Goal: Transaction & Acquisition: Obtain resource

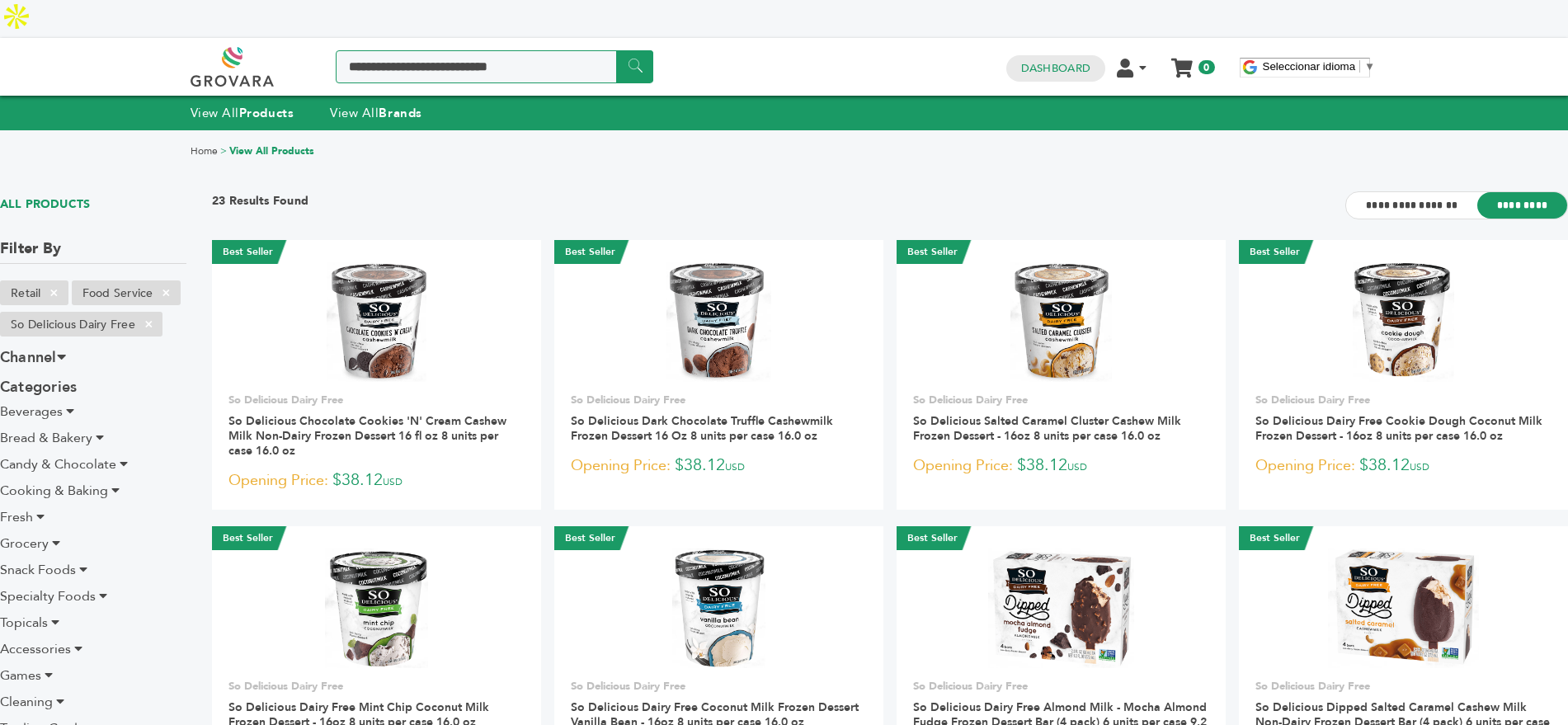
click at [448, 50] on input "Search a product or brand..." at bounding box center [494, 66] width 318 height 33
click at [386, 95] on div "View All Products View All Brands" at bounding box center [784, 112] width 1568 height 35
click at [377, 105] on link "View All Brands" at bounding box center [376, 112] width 92 height 16
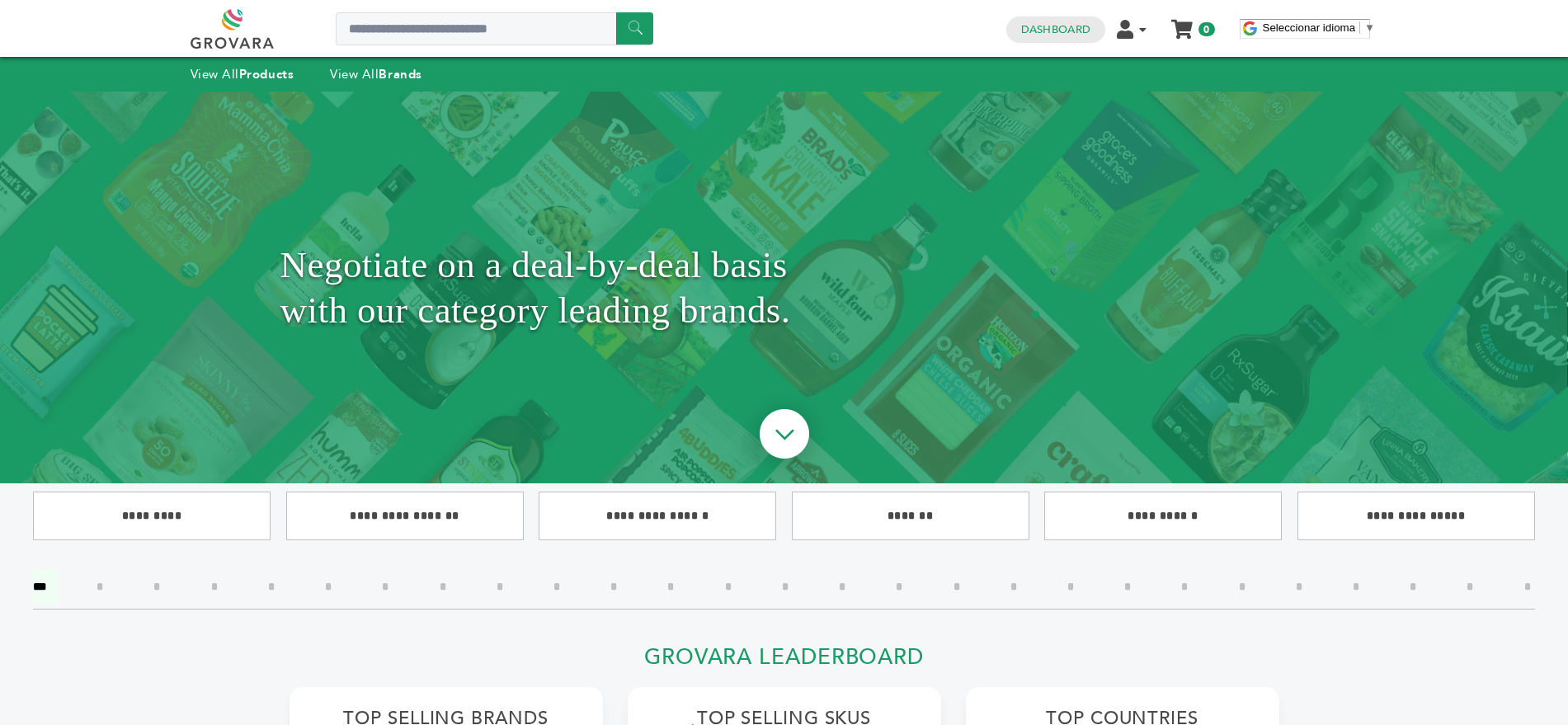
click at [1239, 583] on input"] "*" at bounding box center [1242, 587] width 32 height 36
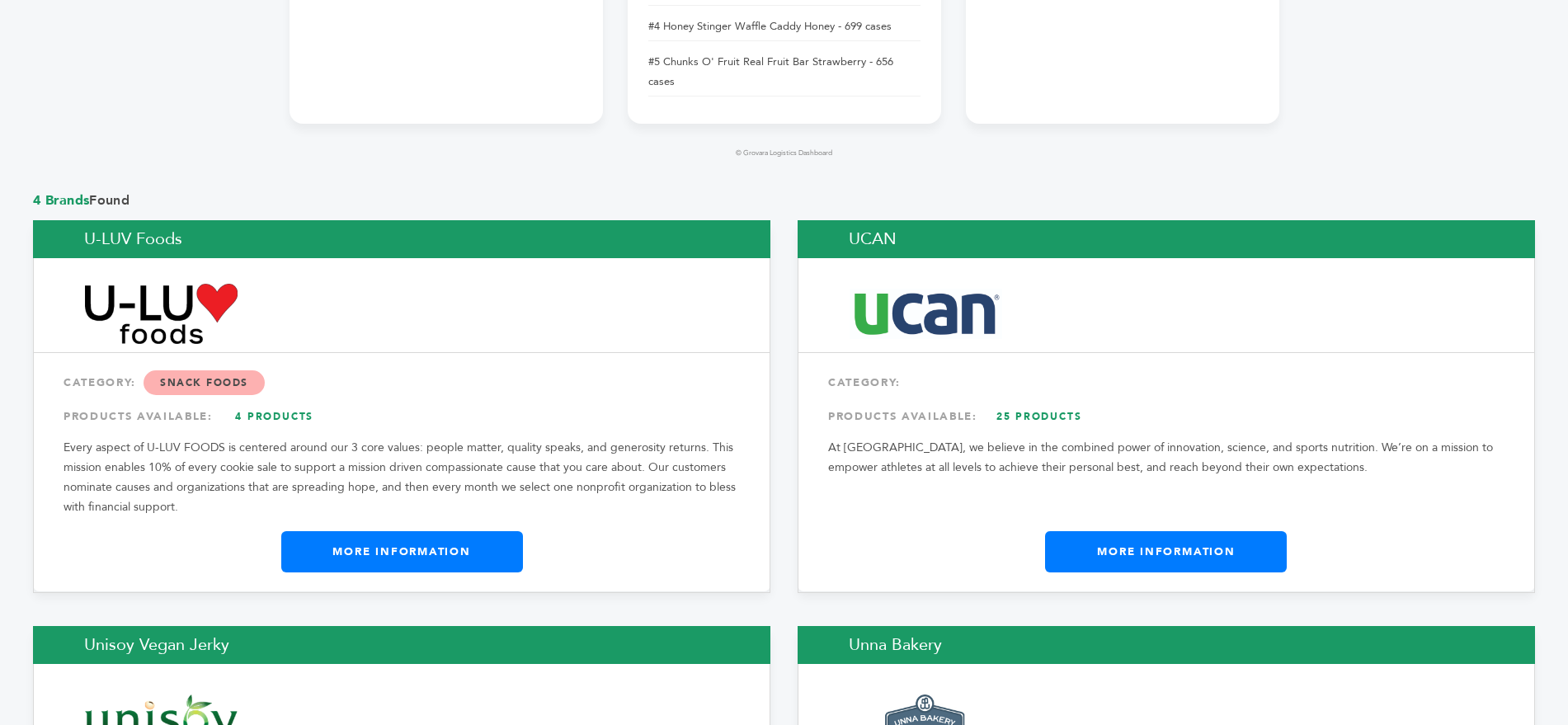
scroll to position [1152, 0]
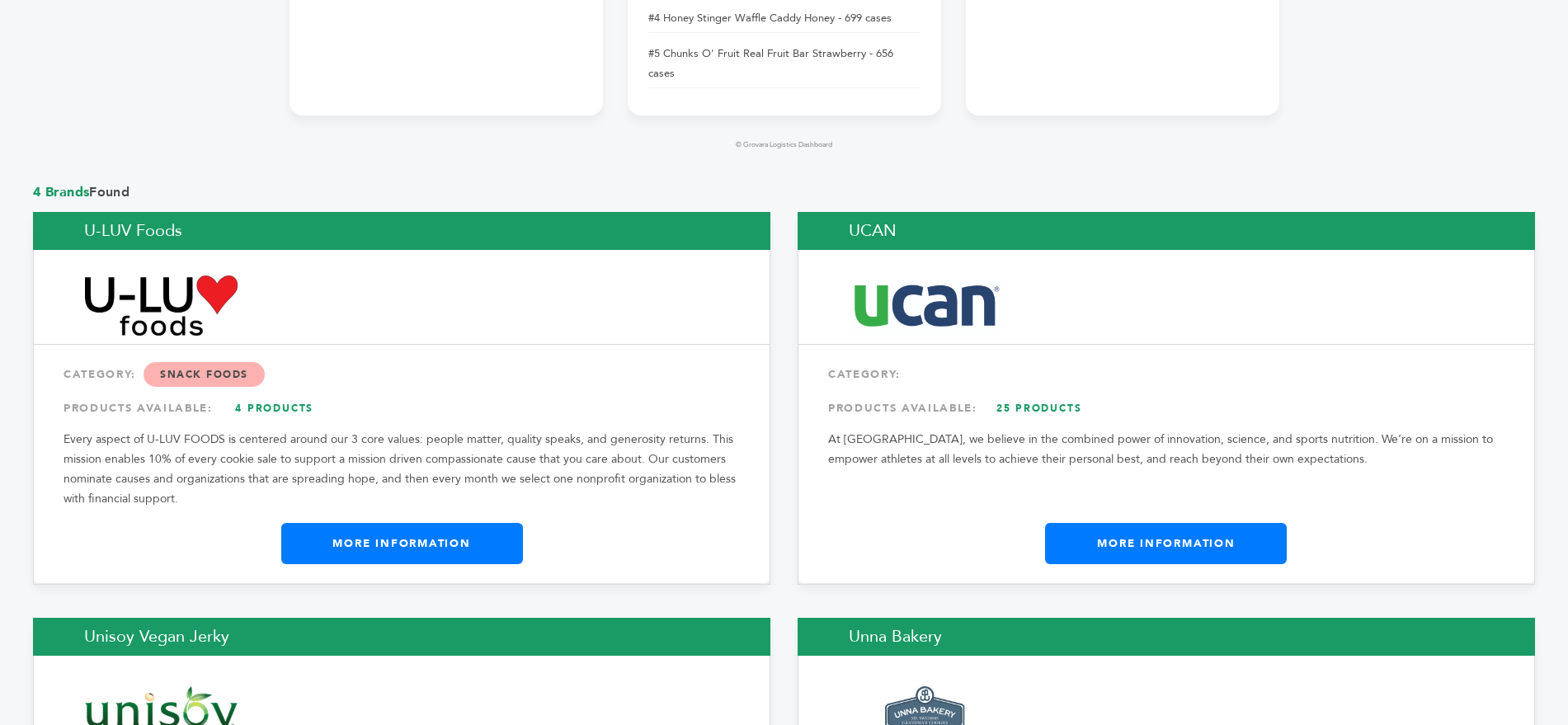
click at [1007, 394] on link "25 Products" at bounding box center [1039, 408] width 116 height 30
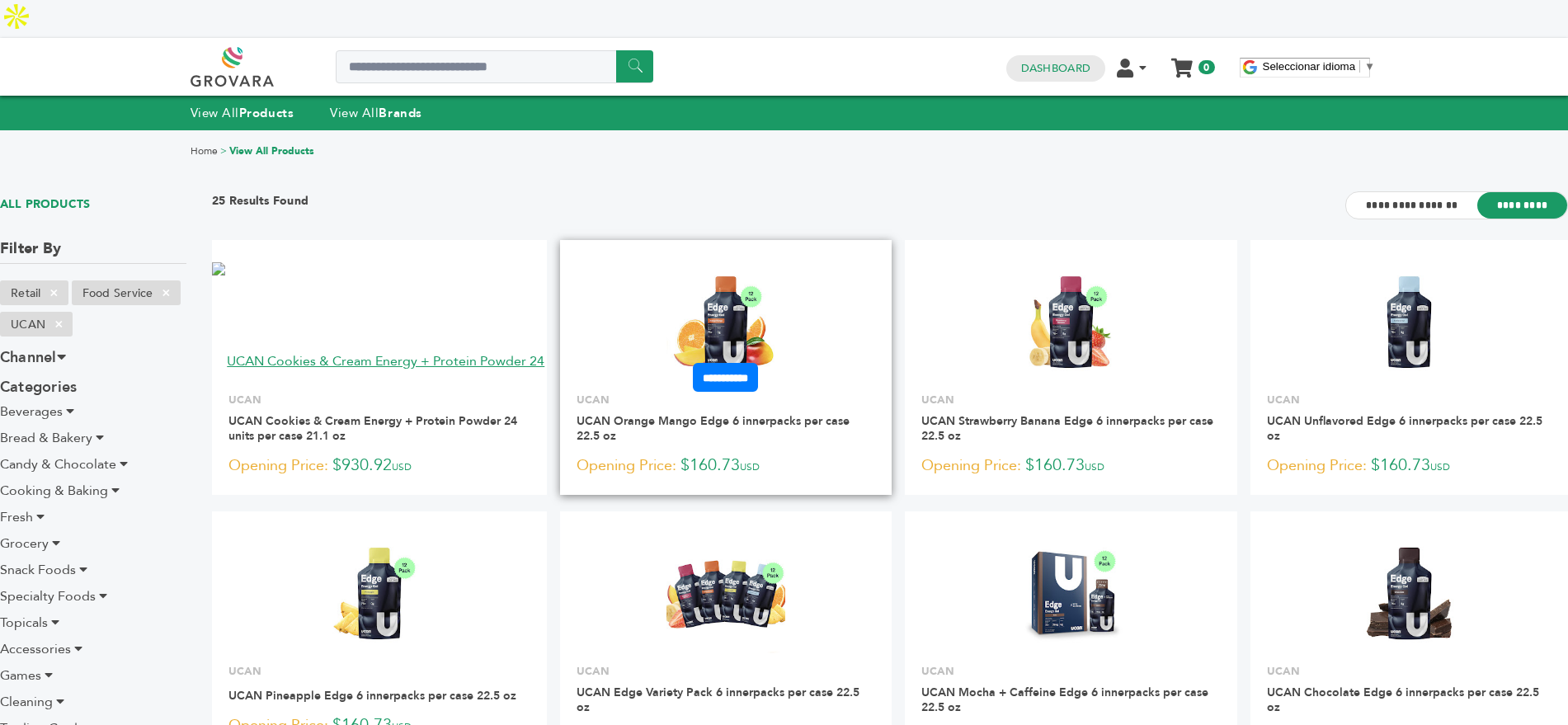
click at [733, 267] on img at bounding box center [726, 322] width 119 height 119
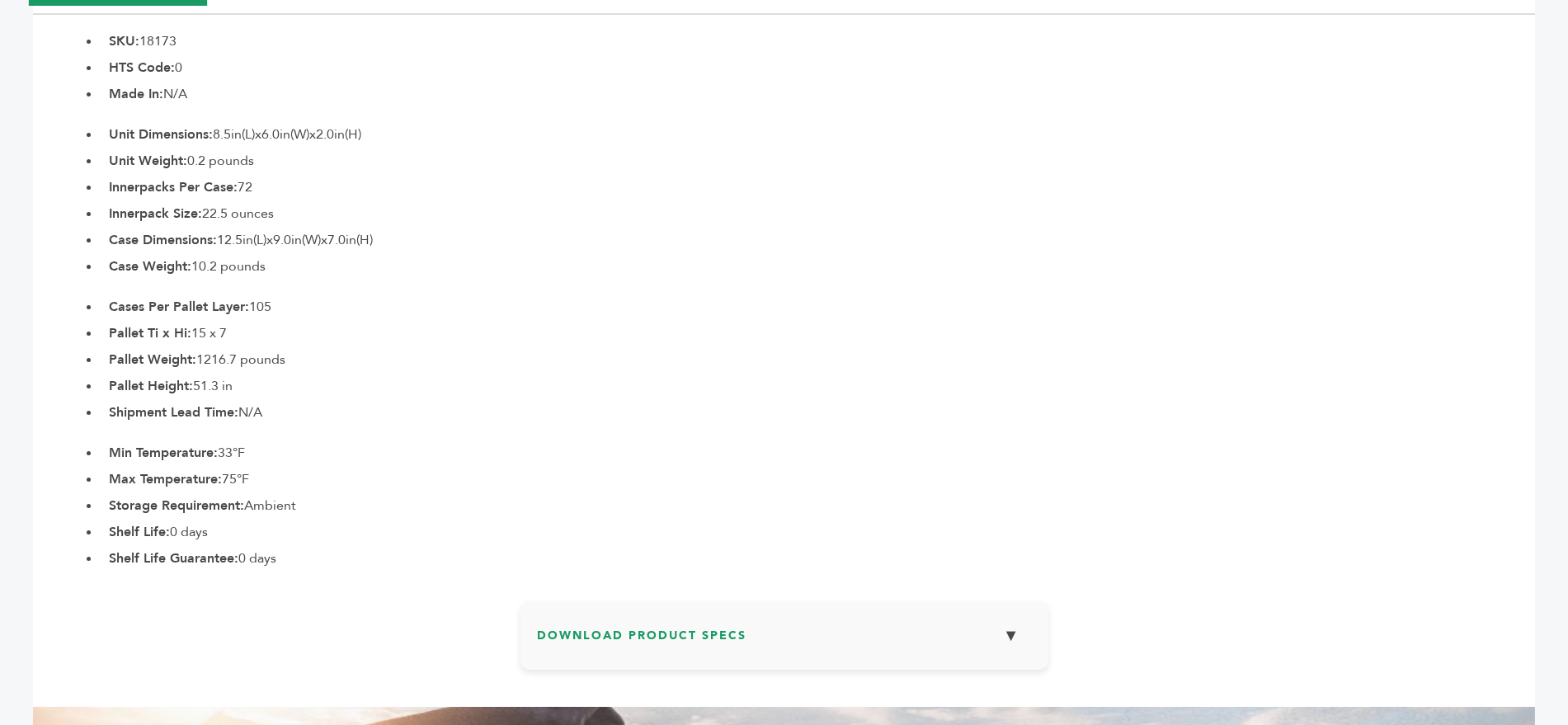
scroll to position [745, 0]
click at [630, 636] on h3 "Download Product Specs ▼" at bounding box center [784, 640] width 495 height 48
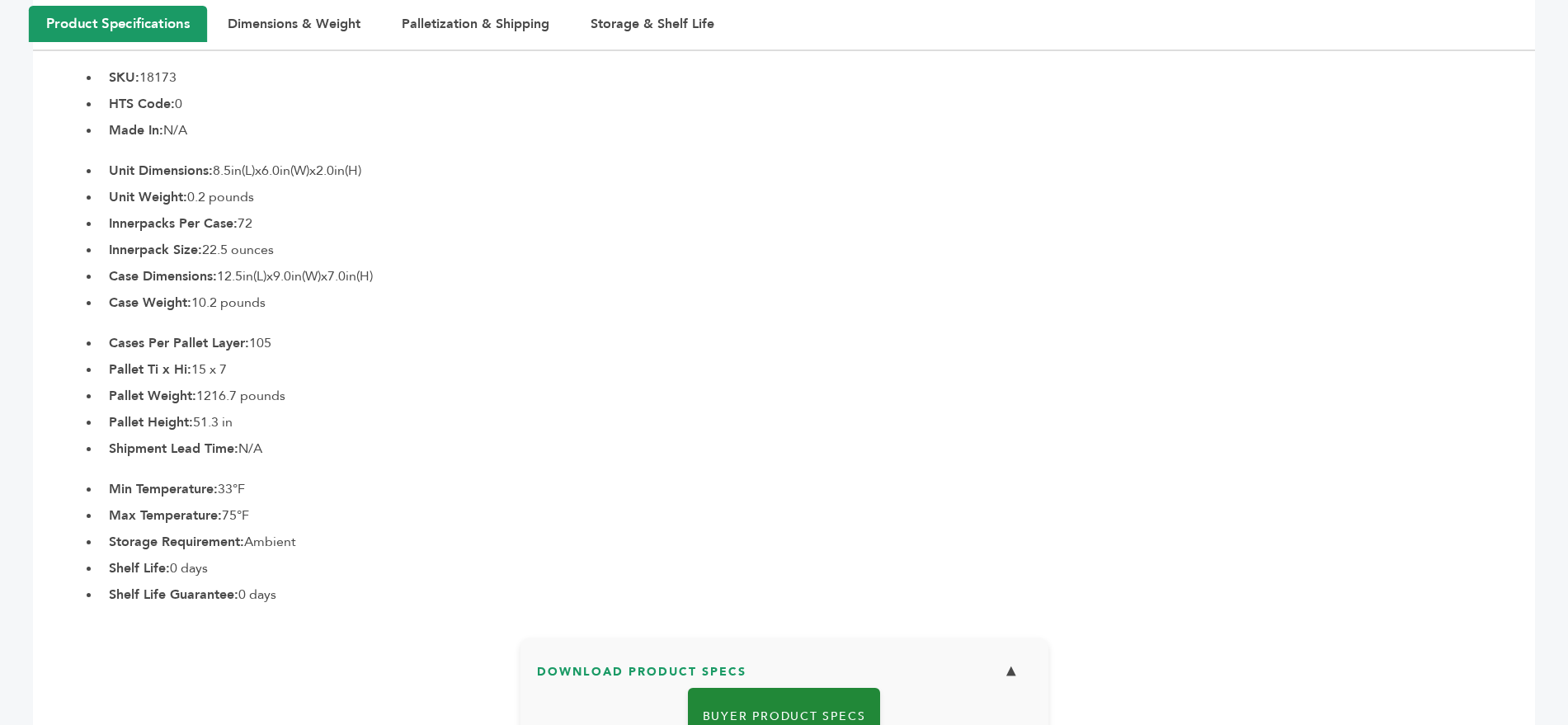
click at [738, 688] on link "Buyer Product Specs" at bounding box center [784, 716] width 193 height 57
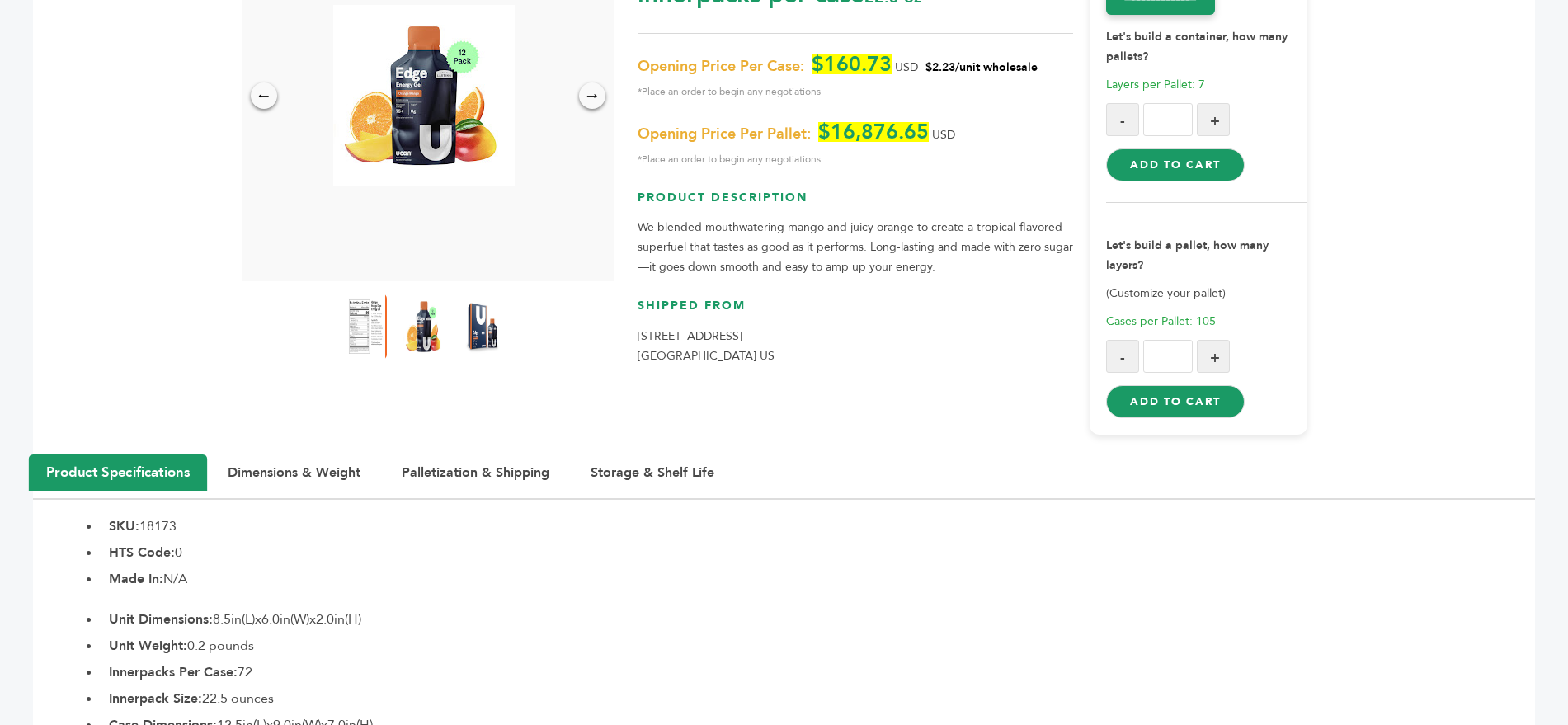
scroll to position [0, 0]
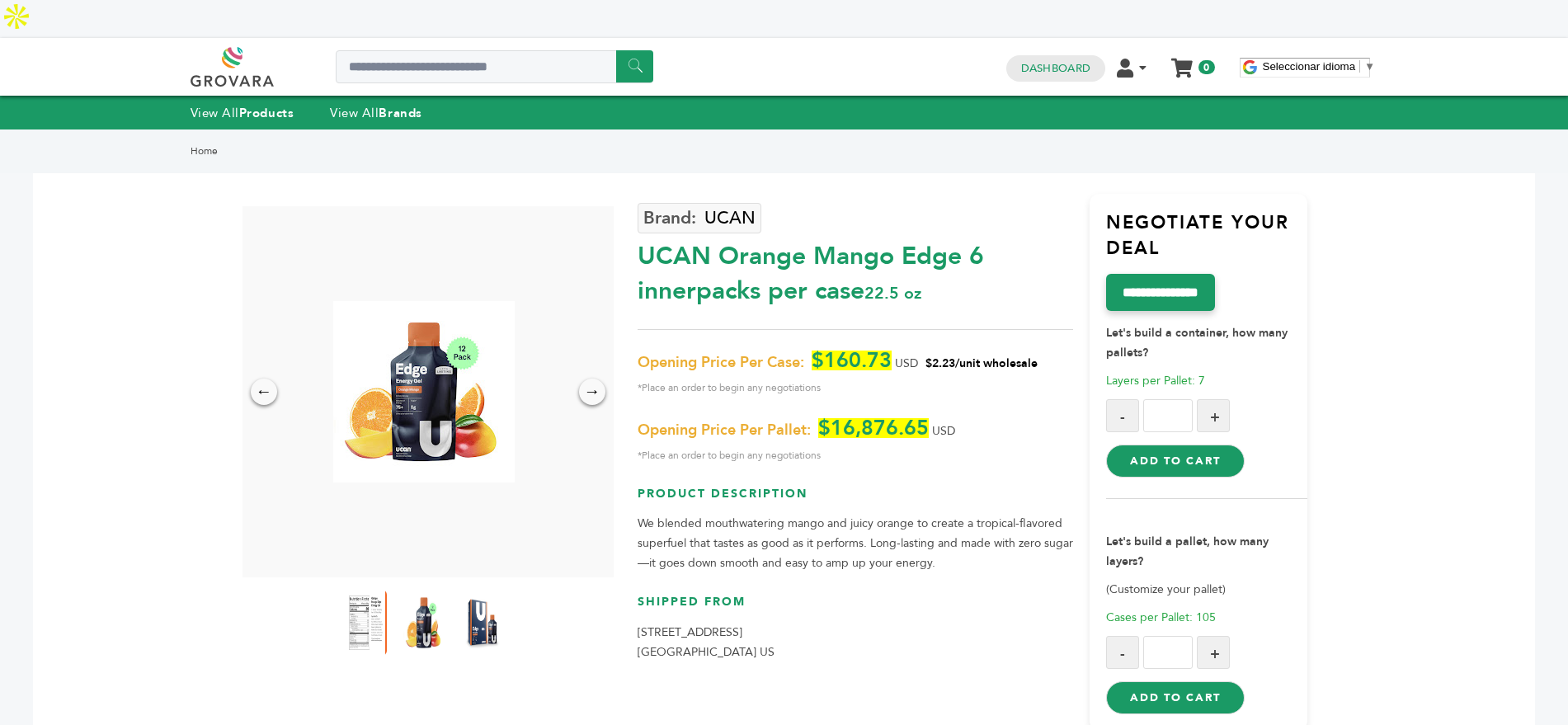
click at [395, 50] on input "Search a product or brand..." at bounding box center [494, 66] width 318 height 33
type input "*******"
click at [616, 50] on input "******" at bounding box center [635, 66] width 37 height 32
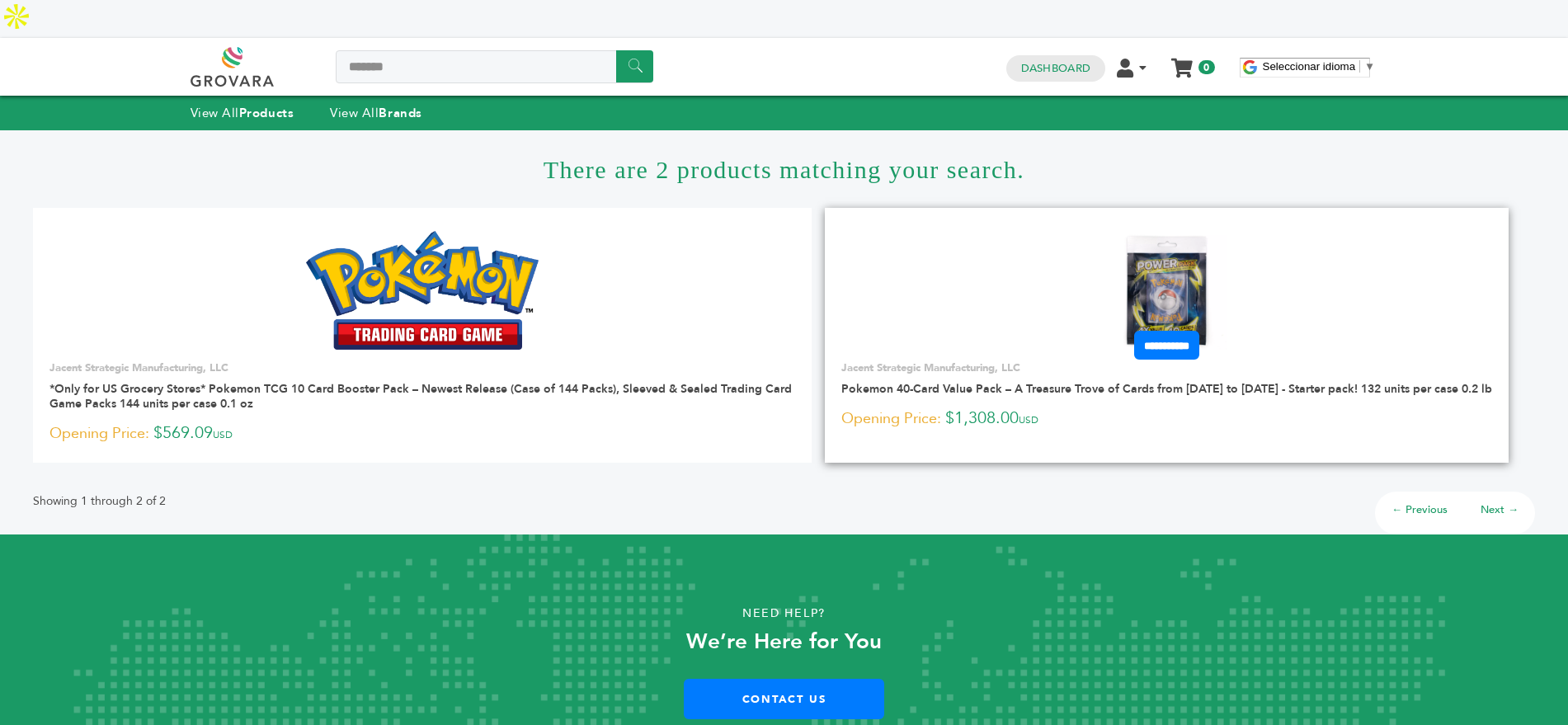
click at [1185, 231] on img at bounding box center [1166, 291] width 119 height 119
